Goal: Check status: Check status

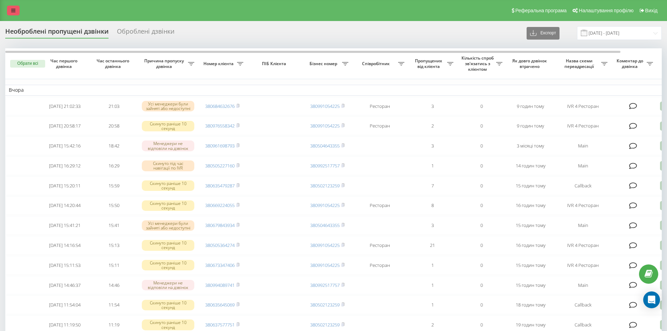
click at [18, 13] on link at bounding box center [13, 11] width 13 height 10
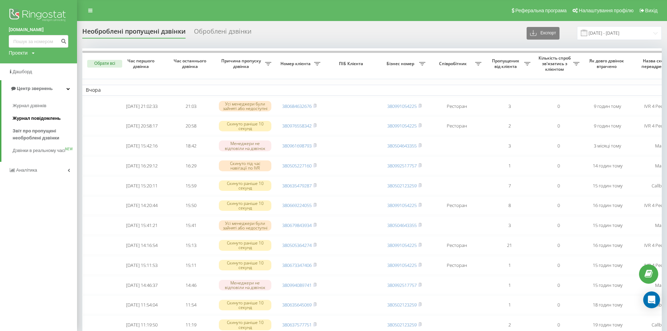
click at [51, 119] on span "Журнал повідомлень" at bounding box center [37, 118] width 48 height 7
click at [48, 104] on span "Журнал дзвінків" at bounding box center [31, 105] width 37 height 7
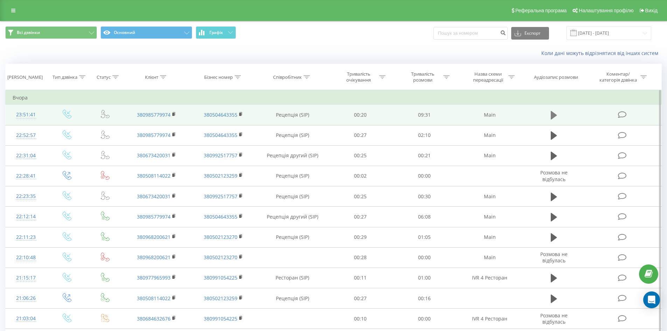
click at [554, 115] on icon at bounding box center [554, 115] width 6 height 8
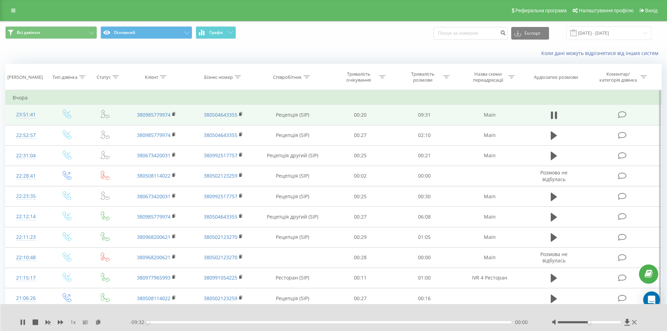
click at [174, 322] on div "00:00" at bounding box center [330, 322] width 364 height 2
click at [596, 323] on div at bounding box center [589, 322] width 63 height 2
click at [210, 323] on div "- 08:49 00:42 00:42" at bounding box center [332, 322] width 405 height 7
click at [213, 322] on div "00:43" at bounding box center [330, 322] width 364 height 2
drag, startPoint x: 597, startPoint y: 323, endPoint x: 621, endPoint y: 324, distance: 24.2
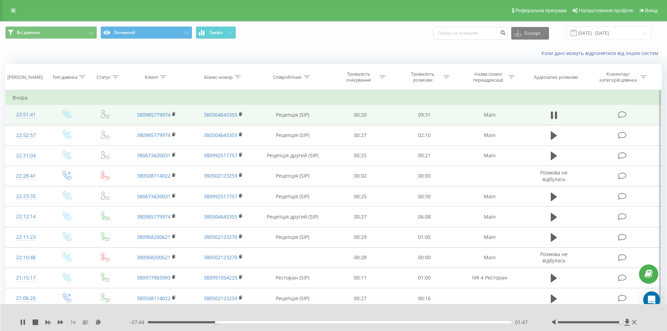
click at [621, 324] on div at bounding box center [595, 322] width 87 height 7
click at [186, 323] on div "02:01" at bounding box center [330, 322] width 364 height 2
click at [169, 323] on div "01:01" at bounding box center [330, 322] width 364 height 2
click at [26, 320] on div "1 x" at bounding box center [75, 322] width 110 height 7
click at [23, 321] on icon at bounding box center [23, 322] width 6 height 6
